Goal: Navigation & Orientation: Find specific page/section

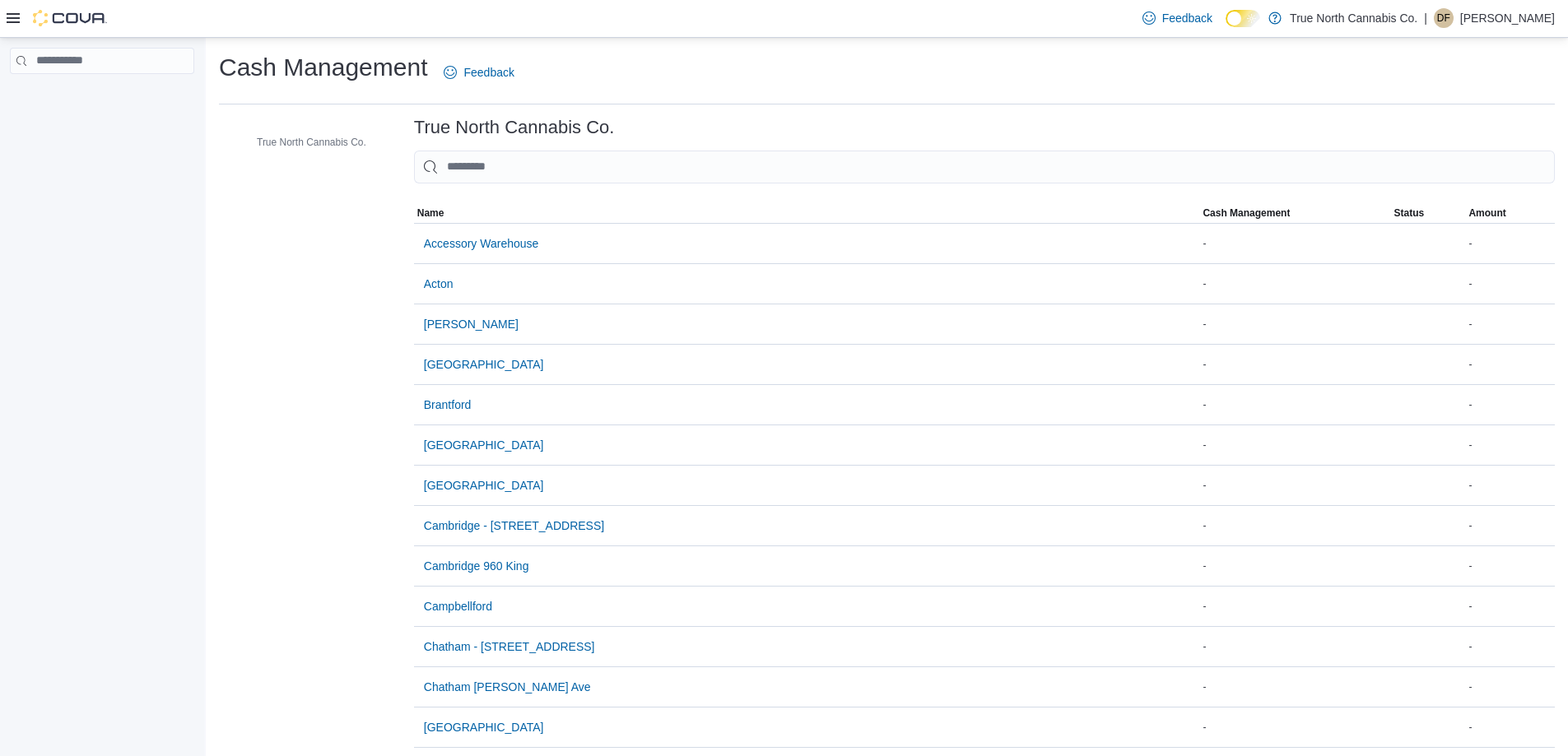
click at [15, 22] on icon at bounding box center [13, 17] width 13 height 10
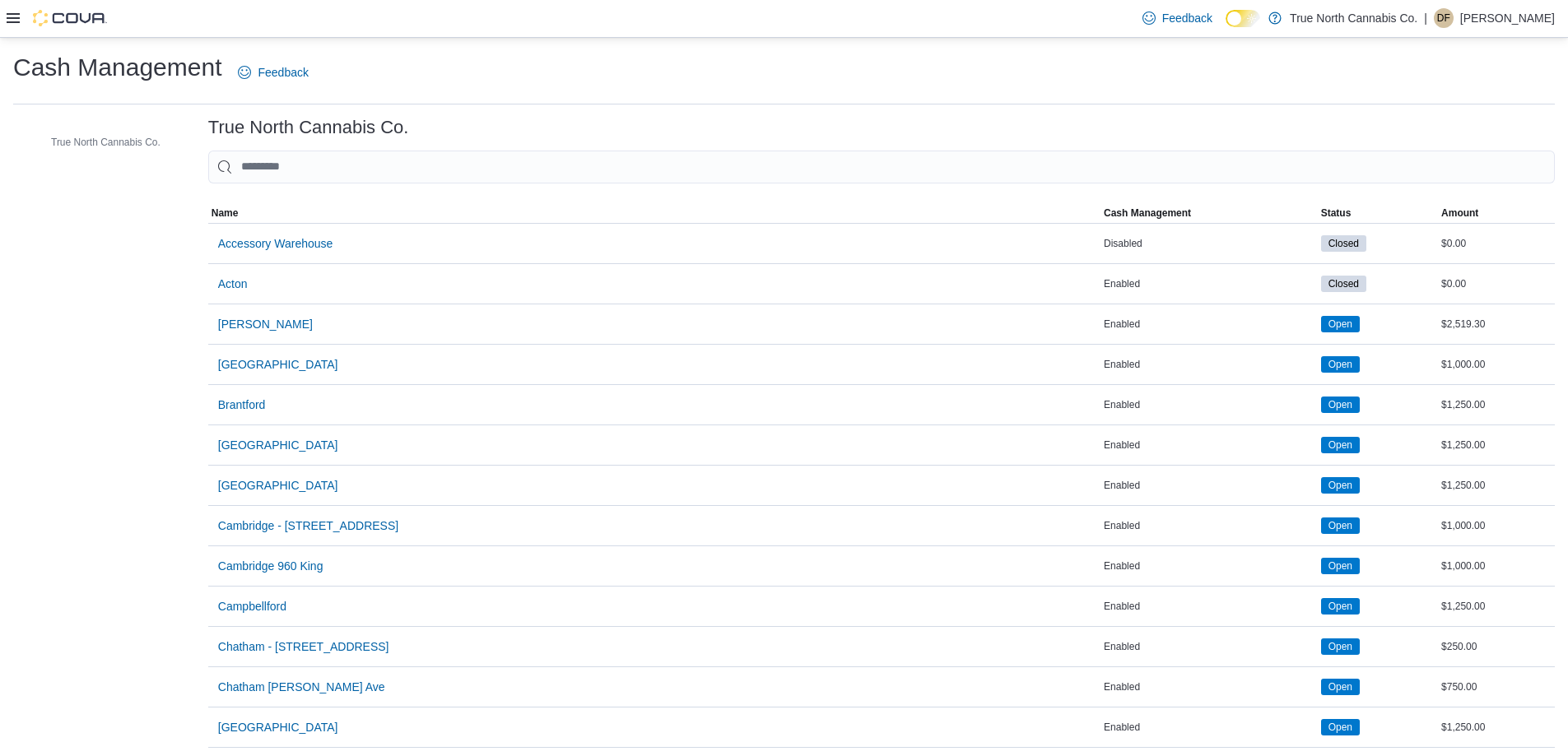
click at [12, 5] on div at bounding box center [56, 18] width 100 height 37
click at [12, 12] on icon at bounding box center [13, 18] width 13 height 13
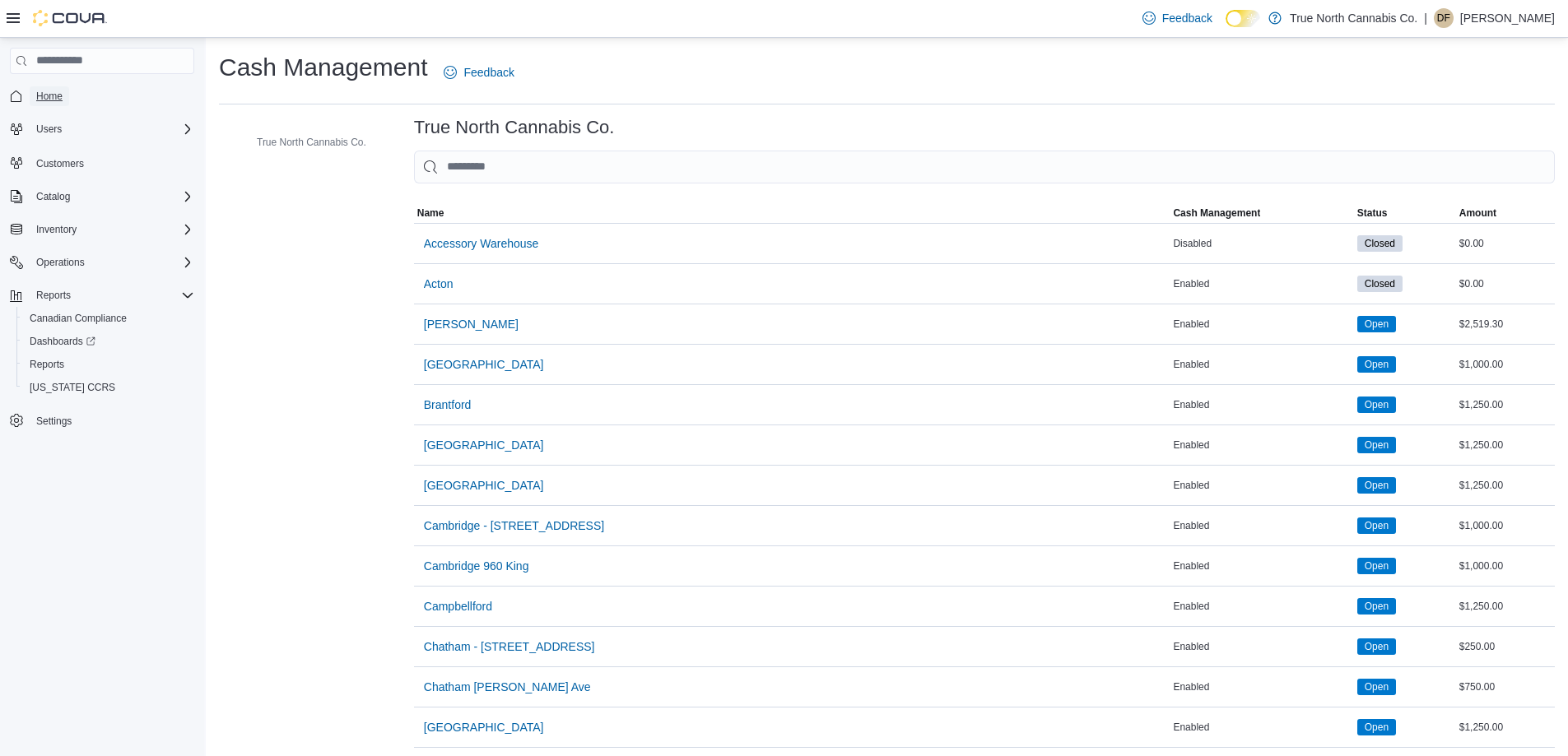
click at [61, 97] on span "Home" at bounding box center [49, 96] width 27 height 13
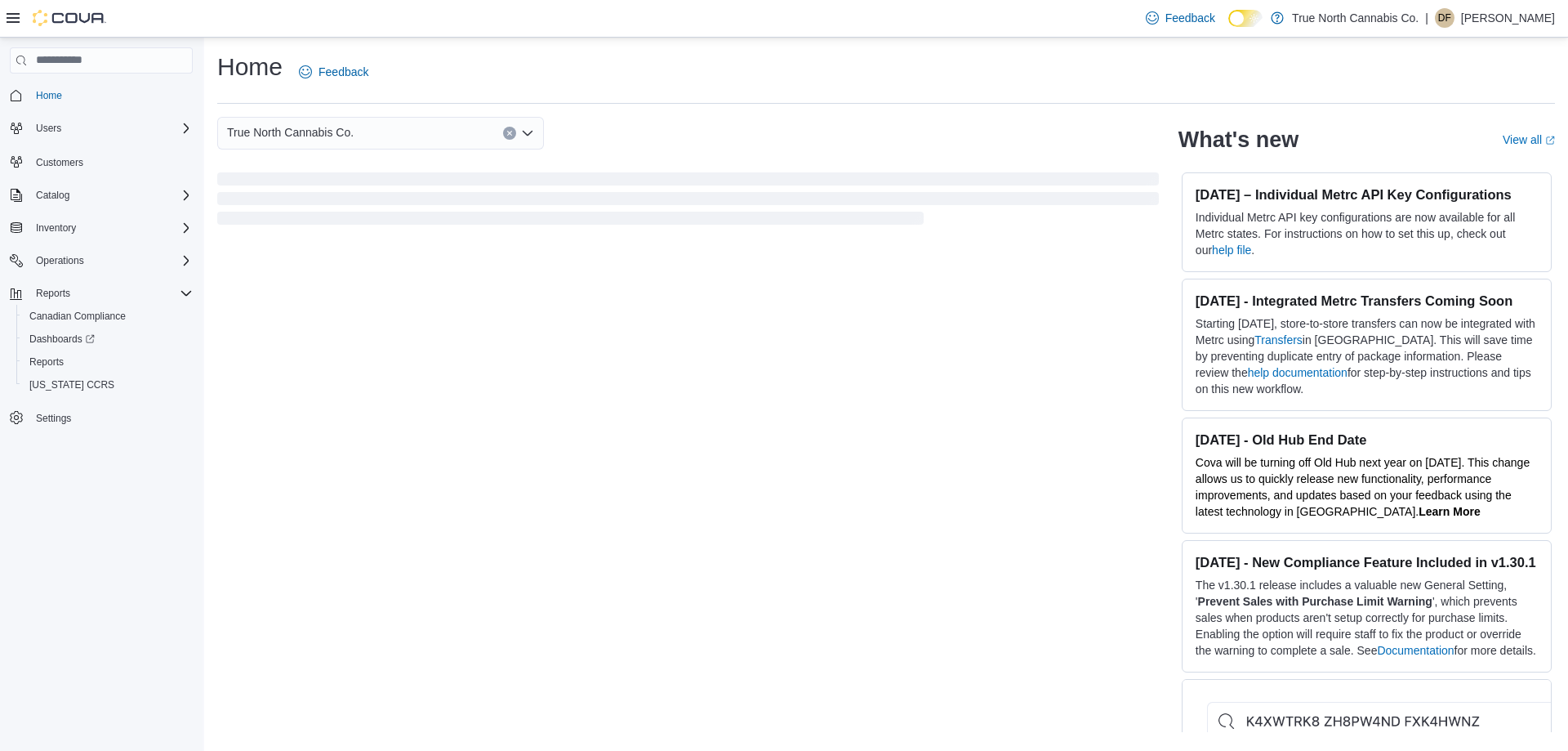
click at [533, 140] on div "True North Cannabis Co." at bounding box center [380, 133] width 327 height 33
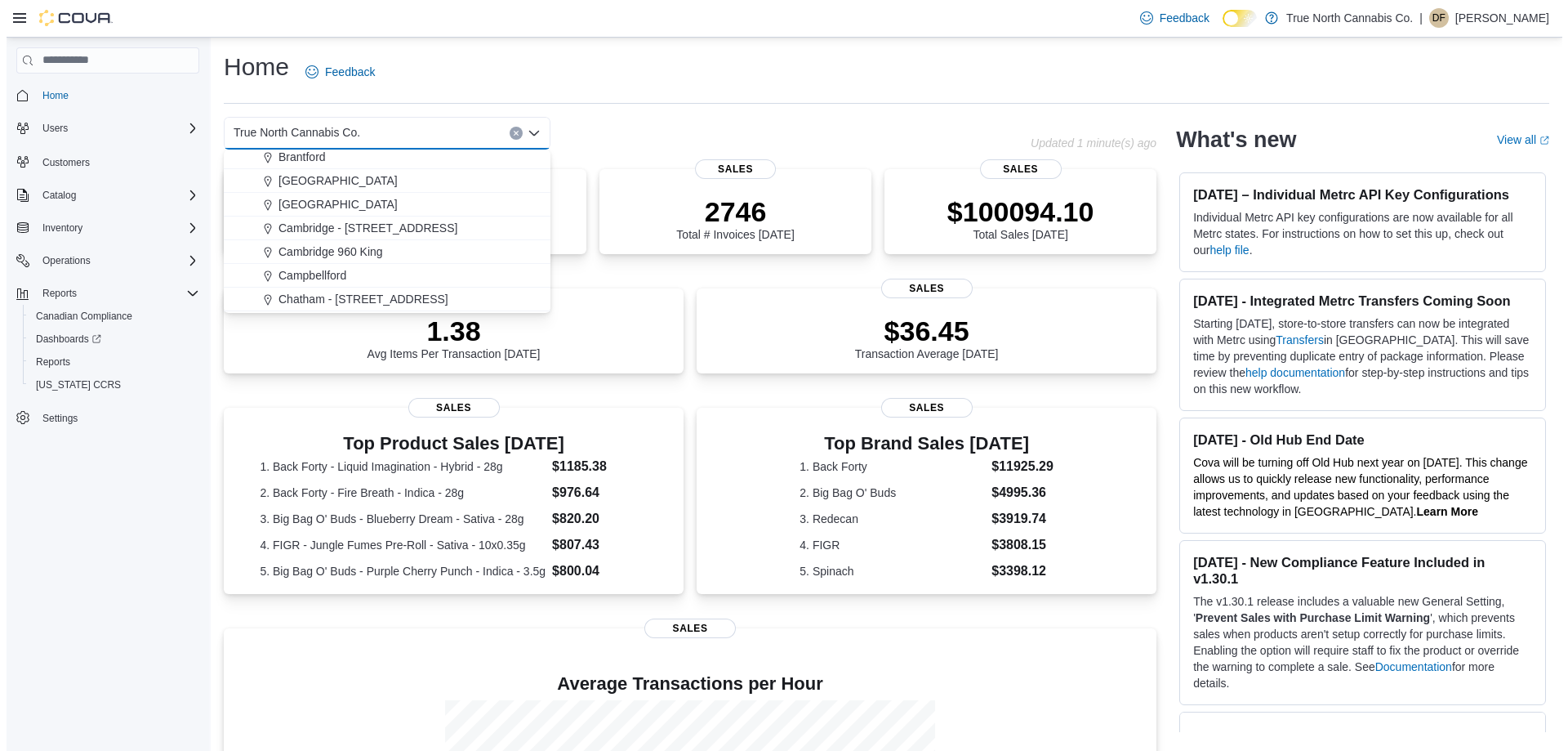
scroll to position [163, 0]
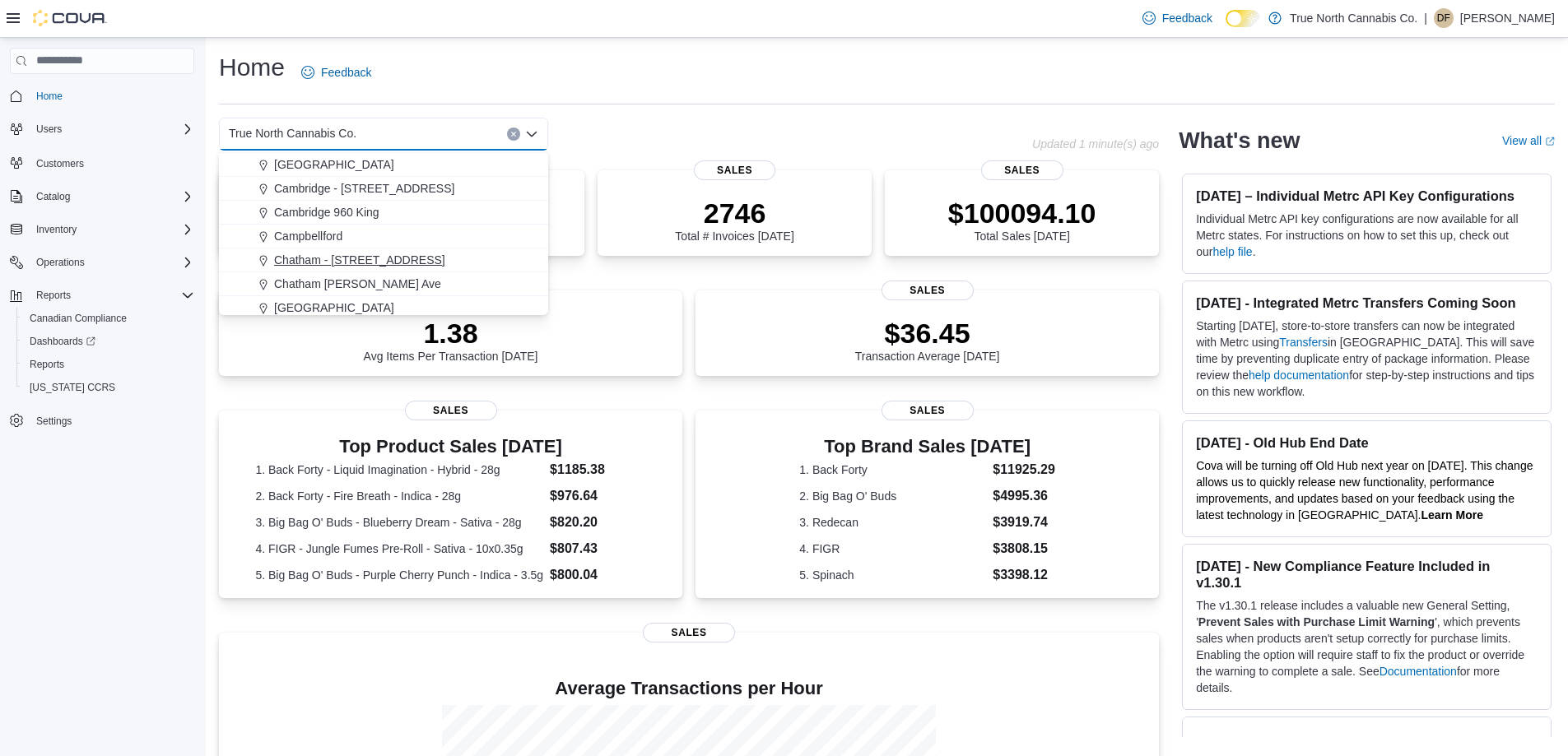
click at [348, 257] on span "Chatham - [STREET_ADDRESS]" at bounding box center [359, 260] width 171 height 16
